Goal: Task Accomplishment & Management: Use online tool/utility

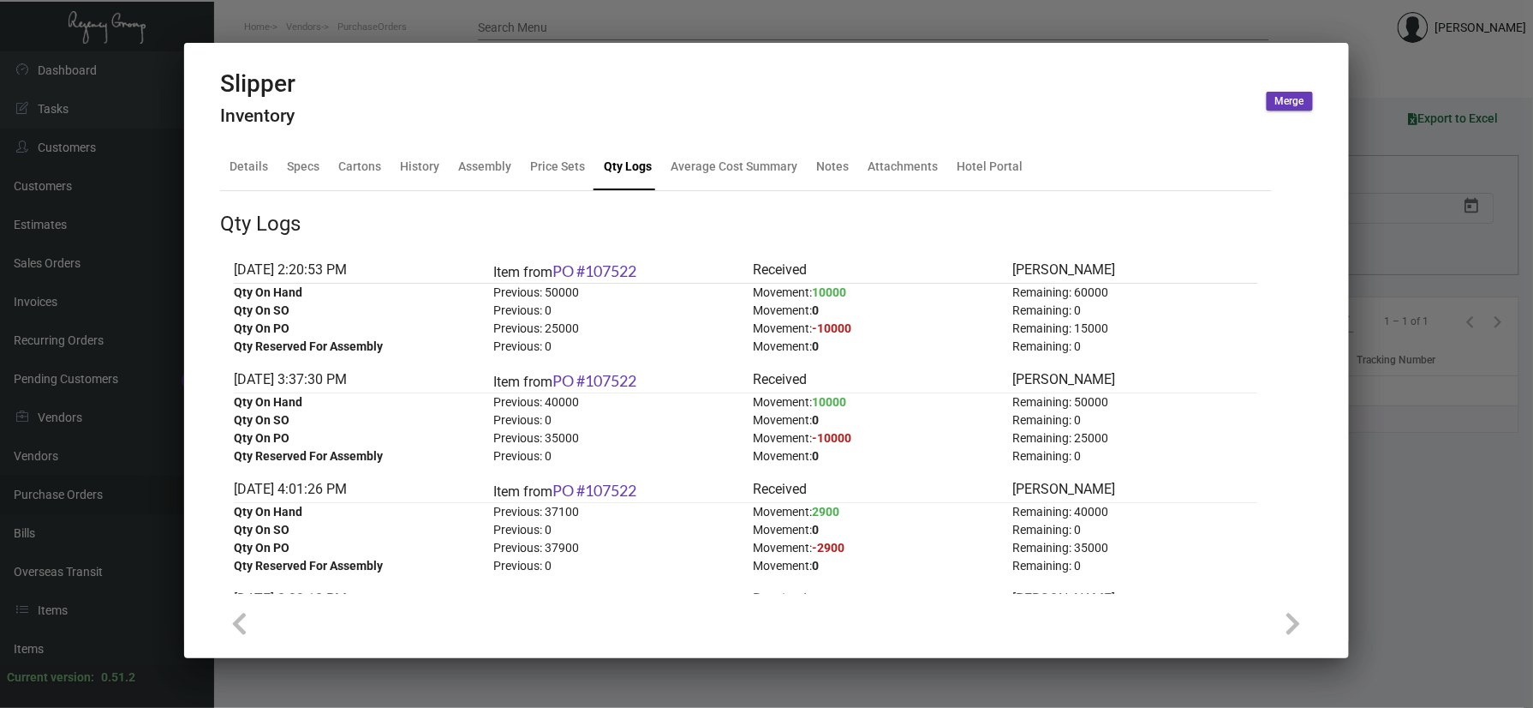
scroll to position [724, 0]
click at [283, 19] on div at bounding box center [766, 354] width 1533 height 708
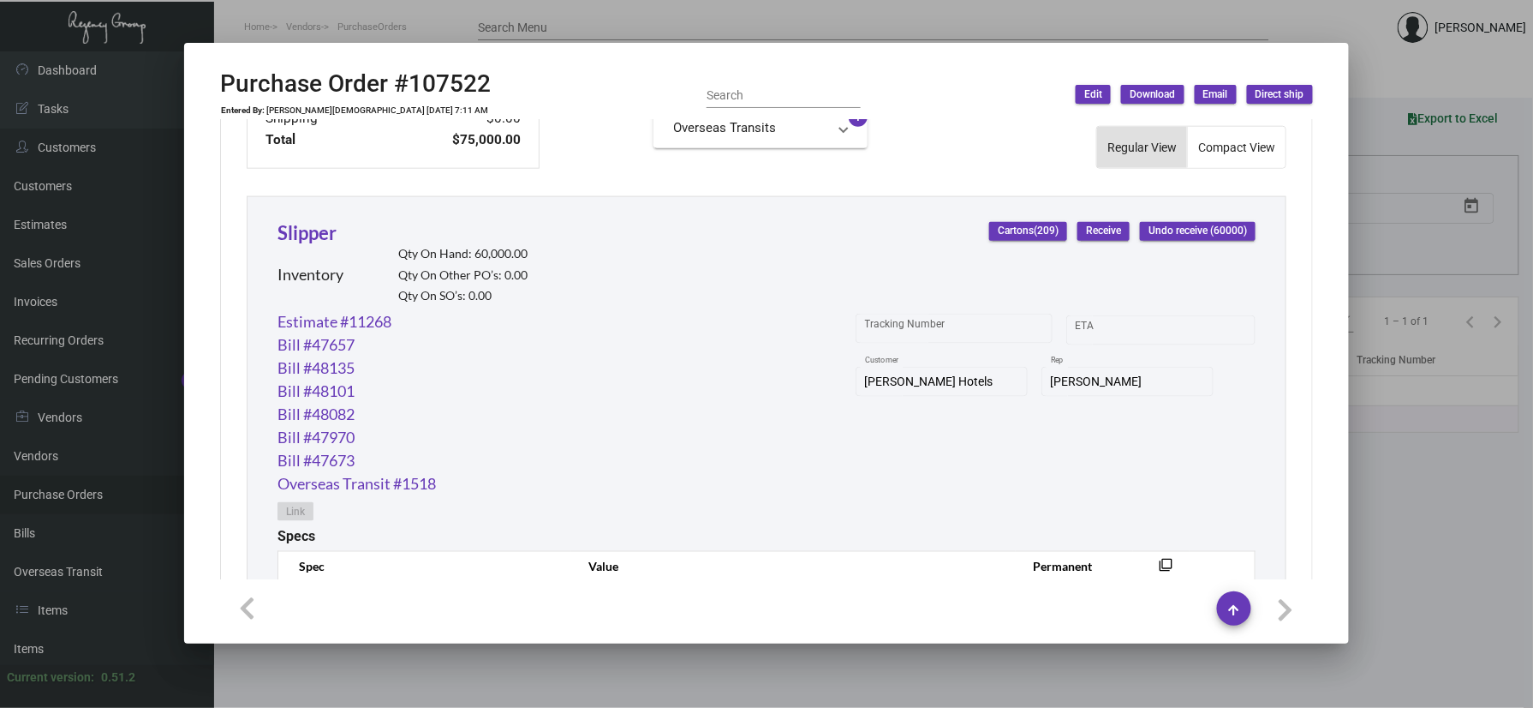
click at [461, 39] on div at bounding box center [766, 354] width 1533 height 708
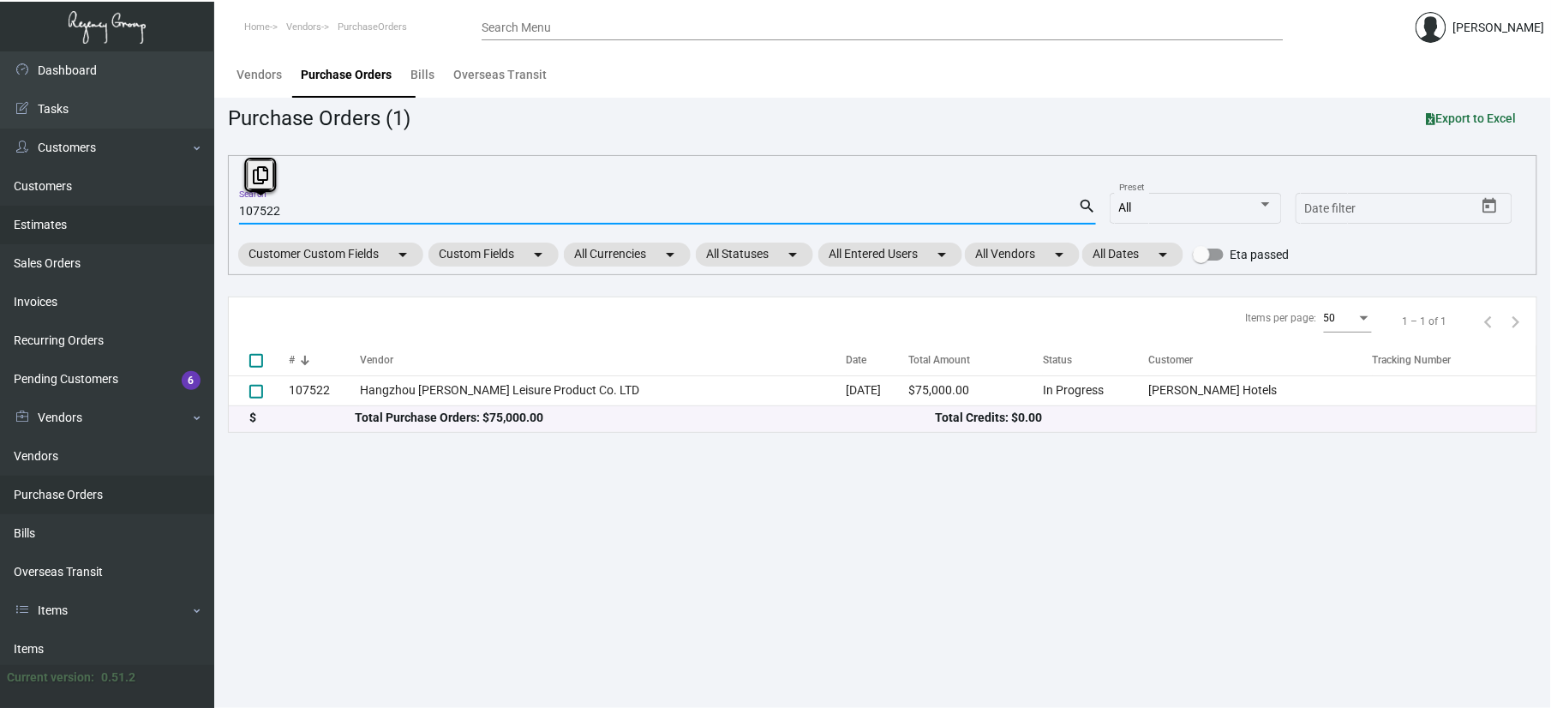
drag, startPoint x: 370, startPoint y: 217, endPoint x: 17, endPoint y: 219, distance: 353.0
click at [35, 217] on div "Dashboard Dashboard Tasks Customers Customers Estimates Sales Orders Invoices R…" at bounding box center [775, 379] width 1551 height 656
drag, startPoint x: 24, startPoint y: 641, endPoint x: 52, endPoint y: 614, distance: 38.8
click at [24, 641] on link "Items" at bounding box center [107, 649] width 214 height 39
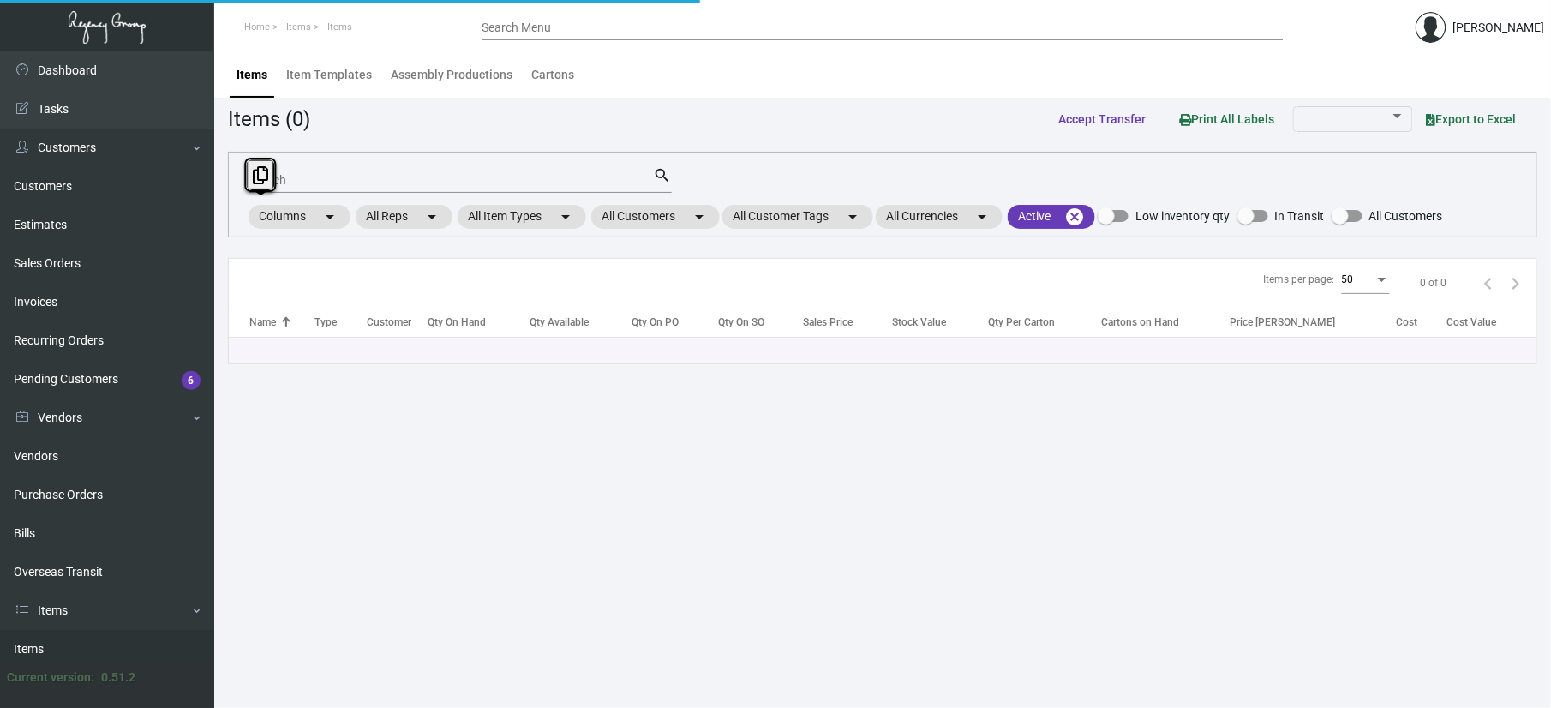
click at [331, 152] on mat-form-field "Search search" at bounding box center [460, 178] width 422 height 53
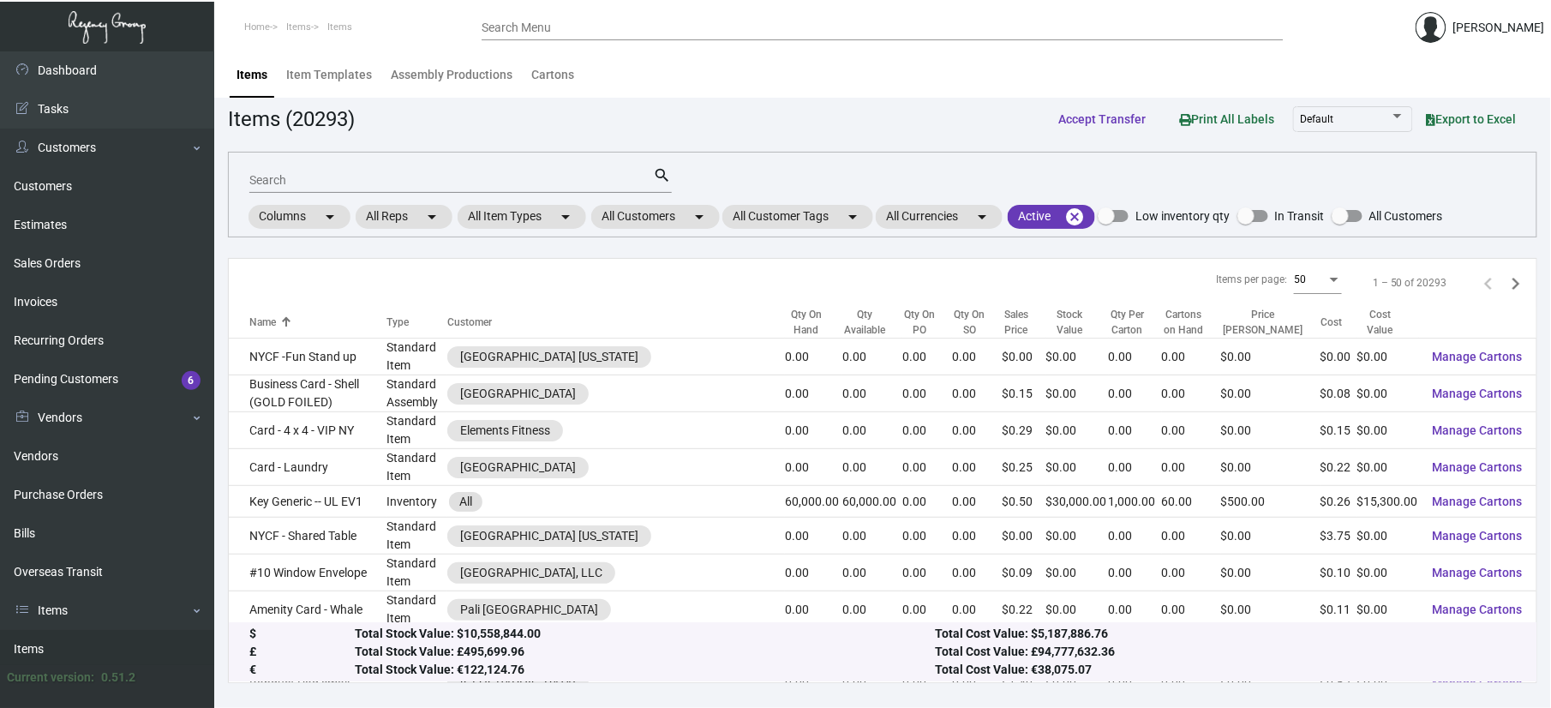
click at [322, 175] on input "Search" at bounding box center [451, 181] width 404 height 14
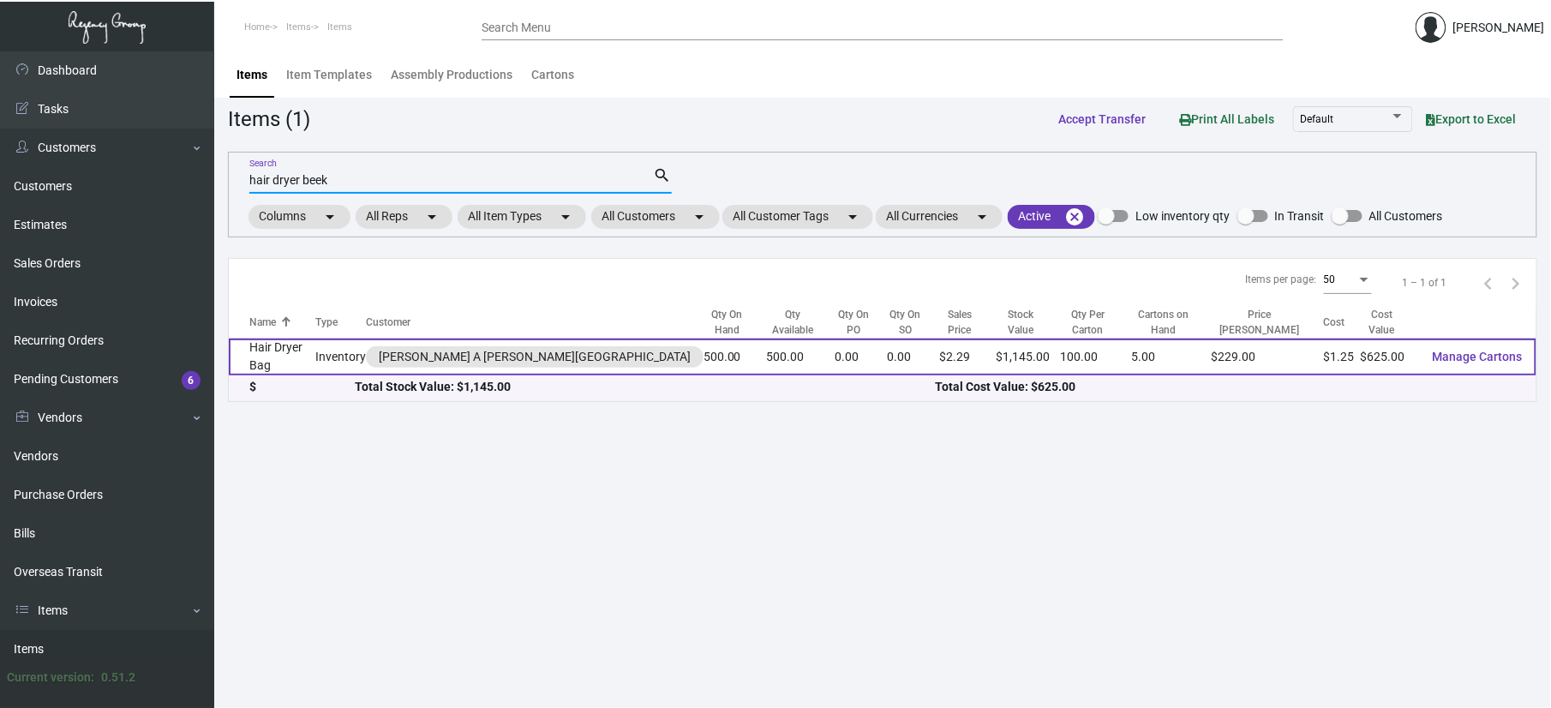
type input "hair dryer beek"
click at [314, 362] on td "Hair Dryer Bag" at bounding box center [272, 356] width 87 height 37
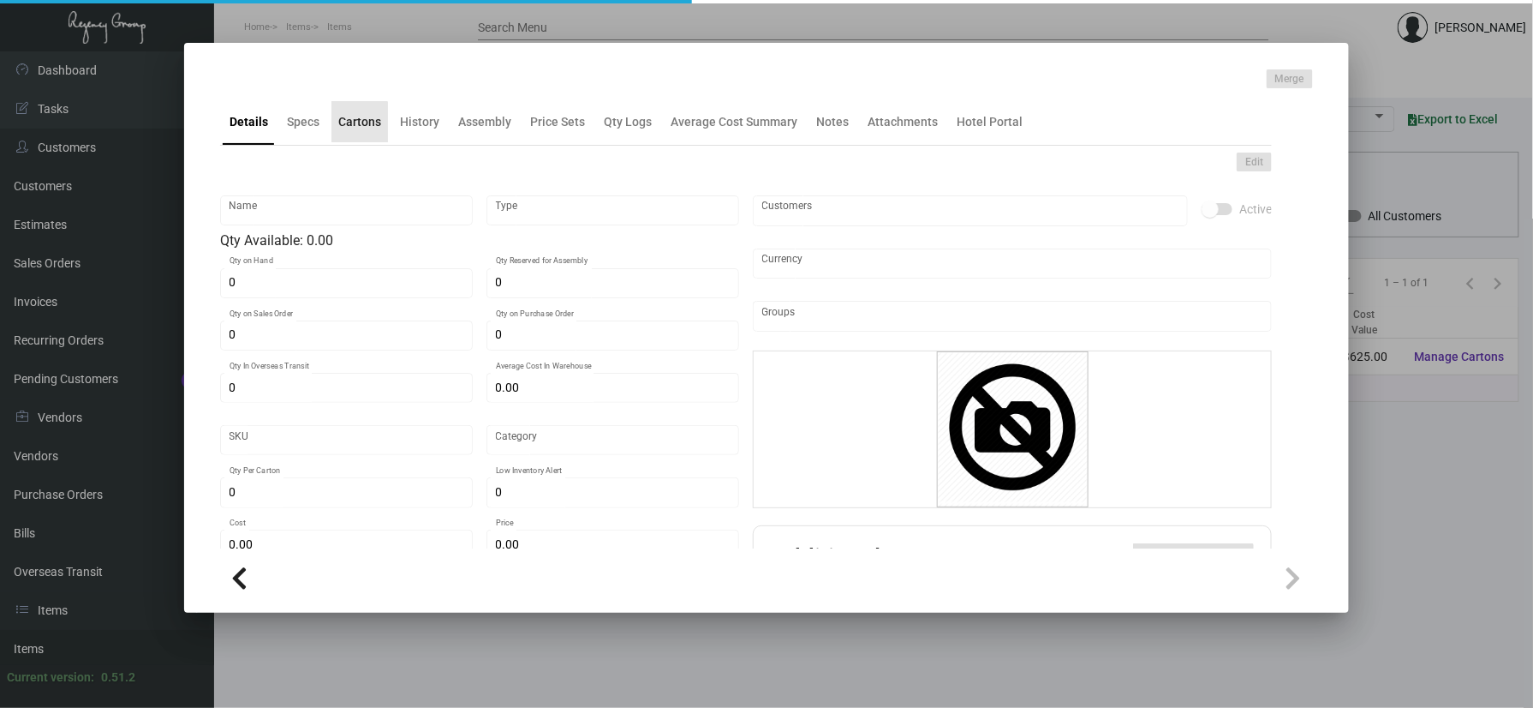
click at [350, 132] on div "Cartons" at bounding box center [360, 121] width 57 height 41
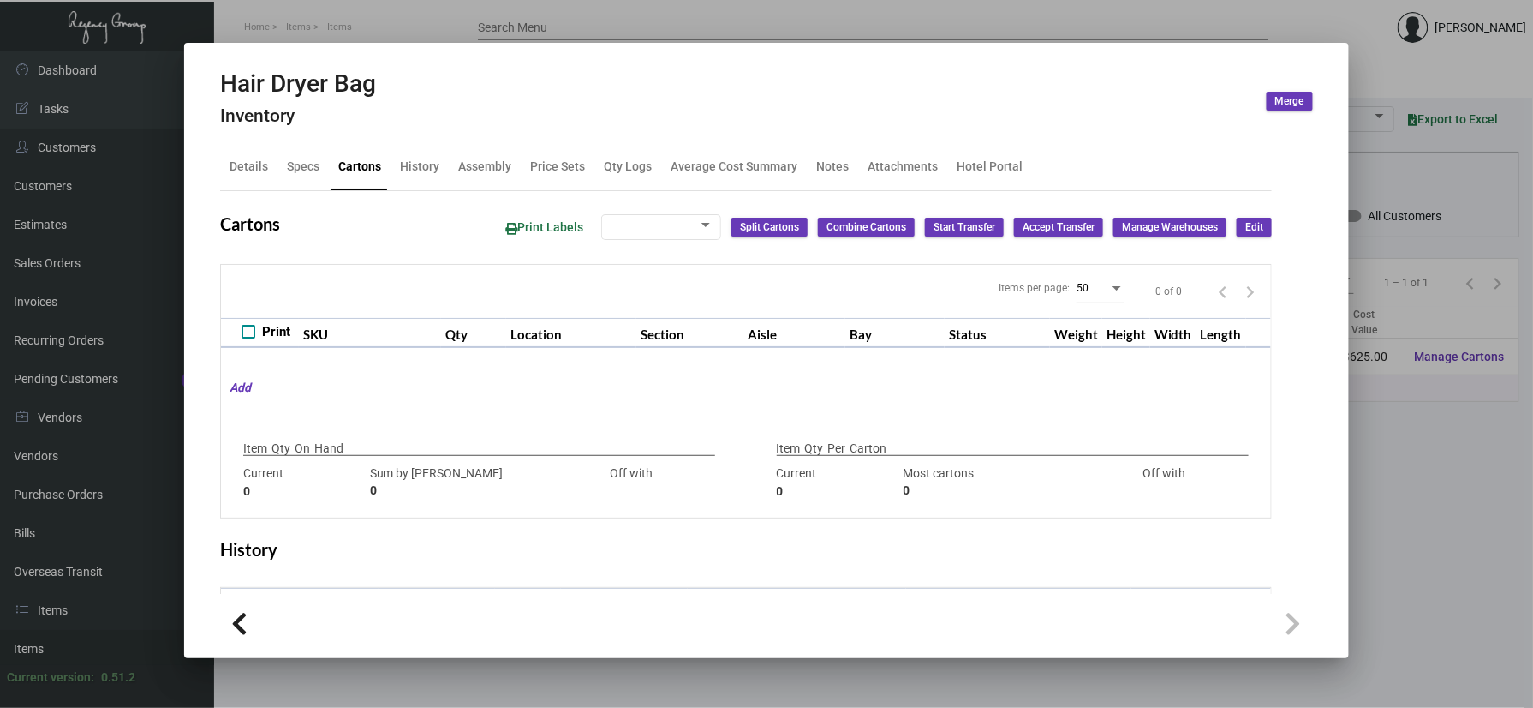
type input "500"
type input "0"
type input "100"
type input "200"
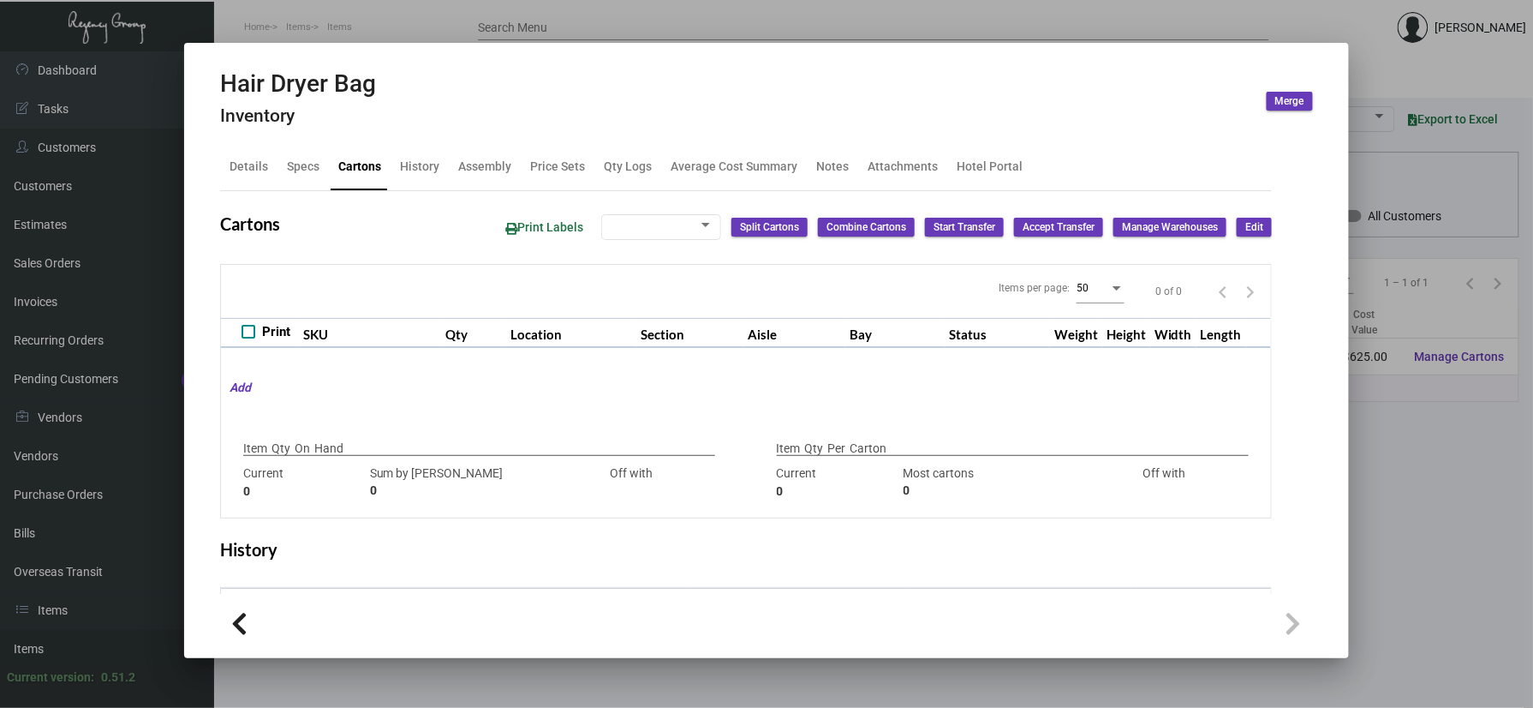
type input "-100"
